Goal: Information Seeking & Learning: Learn about a topic

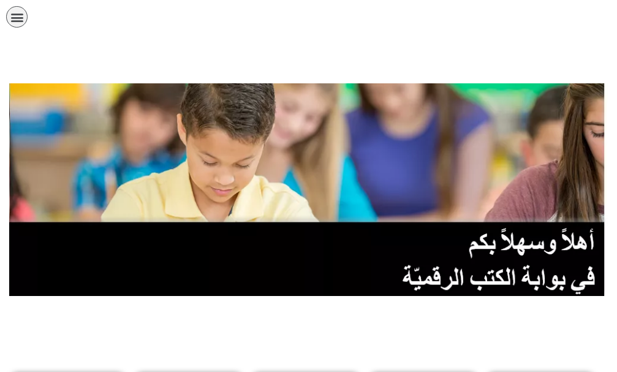
scroll to position [367, 0]
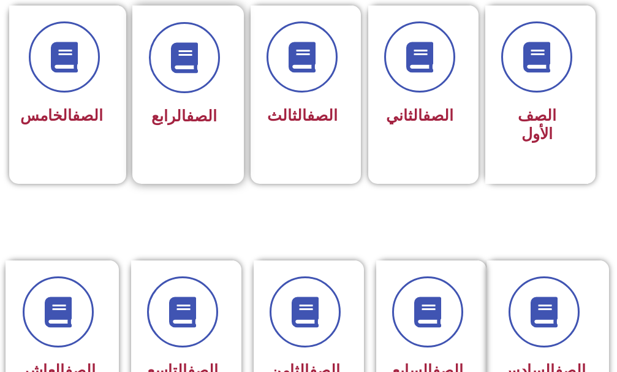
click at [169, 132] on div "الصف الرابع" at bounding box center [184, 86] width 104 height 161
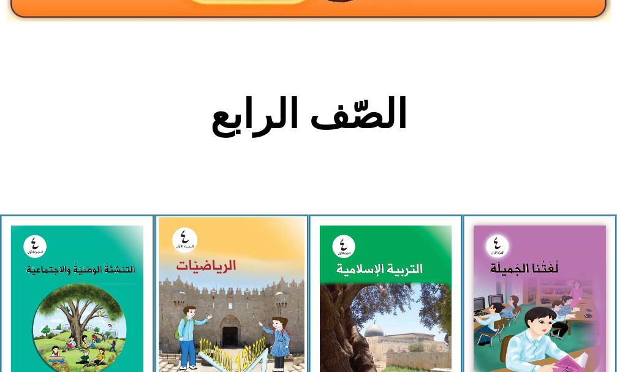
scroll to position [367, 0]
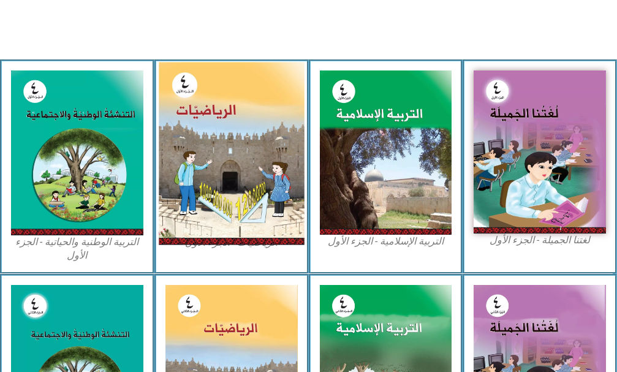
click at [243, 203] on img at bounding box center [231, 153] width 145 height 182
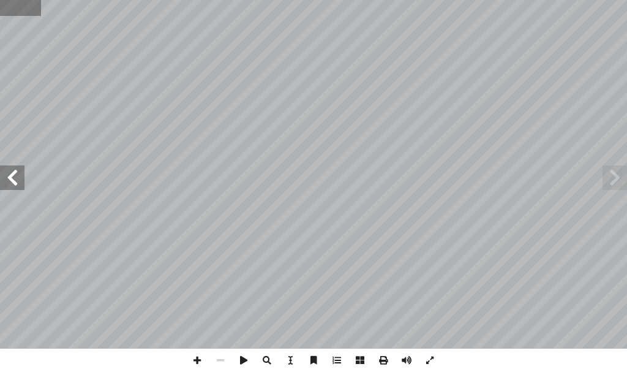
click at [12, 8] on input "text" at bounding box center [20, 8] width 41 height 16
type input "**"
click at [15, 174] on span at bounding box center [12, 177] width 24 height 24
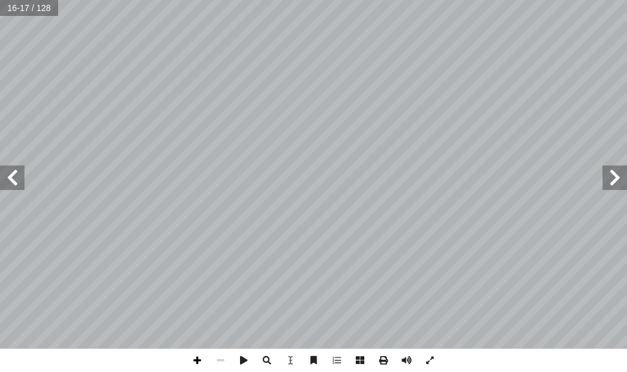
click at [193, 356] on span at bounding box center [197, 359] width 23 height 23
click at [195, 359] on span at bounding box center [197, 359] width 23 height 23
click at [200, 358] on span at bounding box center [197, 359] width 23 height 23
click at [22, 186] on span at bounding box center [12, 177] width 24 height 24
click at [214, 362] on span at bounding box center [220, 359] width 23 height 23
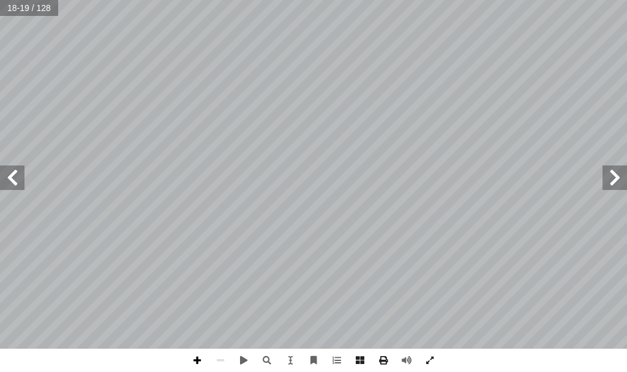
click at [194, 361] on span at bounding box center [197, 359] width 23 height 23
click at [626, 358] on div "1 ٤ لمنازل: � ) على لوحة 1 + 999999 لحسابية ( � لعملية � ُ ل ِّ ث َ م أ � ٣ الو…" at bounding box center [313, 186] width 627 height 372
click at [198, 358] on span at bounding box center [197, 359] width 23 height 23
click at [7, 179] on span at bounding box center [12, 177] width 24 height 24
click at [620, 169] on span at bounding box center [615, 177] width 24 height 24
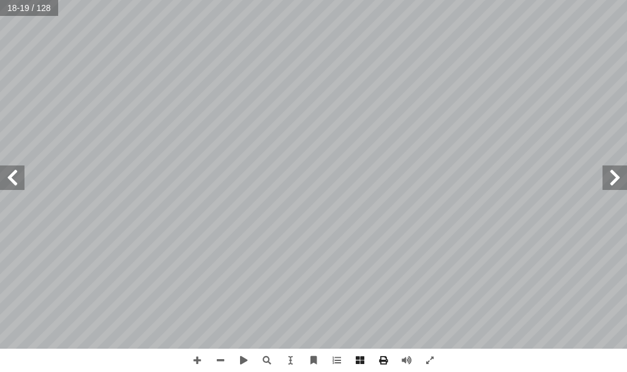
click at [10, 176] on span at bounding box center [12, 177] width 24 height 24
click at [225, 355] on span at bounding box center [220, 359] width 23 height 23
click at [12, 179] on span at bounding box center [12, 177] width 24 height 24
click at [0, 181] on span at bounding box center [12, 177] width 24 height 24
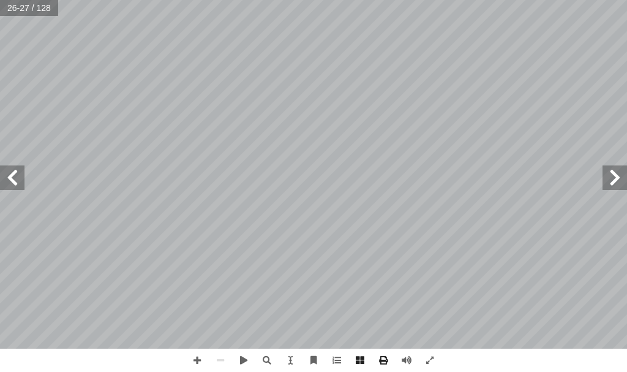
click at [0, 181] on span at bounding box center [12, 177] width 24 height 24
click at [606, 184] on span at bounding box center [615, 177] width 24 height 24
click at [1, 184] on span at bounding box center [12, 177] width 24 height 24
click at [621, 184] on span at bounding box center [615, 177] width 24 height 24
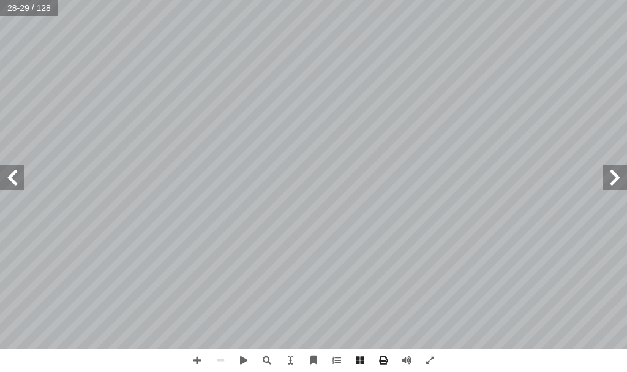
click at [621, 184] on span at bounding box center [615, 177] width 24 height 24
click at [621, 182] on span at bounding box center [615, 177] width 24 height 24
click at [200, 361] on span at bounding box center [197, 359] width 23 height 23
click at [4, 178] on span at bounding box center [12, 177] width 24 height 24
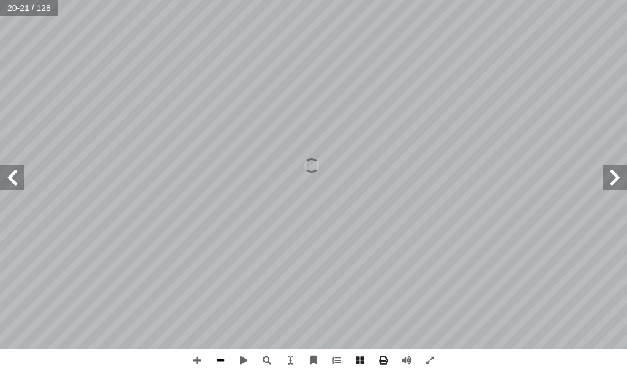
click at [218, 366] on span at bounding box center [220, 359] width 23 height 23
click at [189, 359] on span at bounding box center [197, 359] width 23 height 23
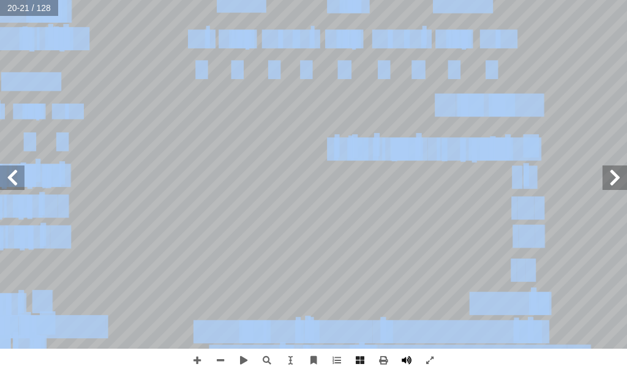
click at [415, 348] on div "16 غ: � لفر � لمنازل بالكلمات في � على لوحة َ ل َّ مث ُ لم � د َ د ّ لع � ُ ب ُ…" at bounding box center [313, 186] width 627 height 372
